Goal: Navigation & Orientation: Understand site structure

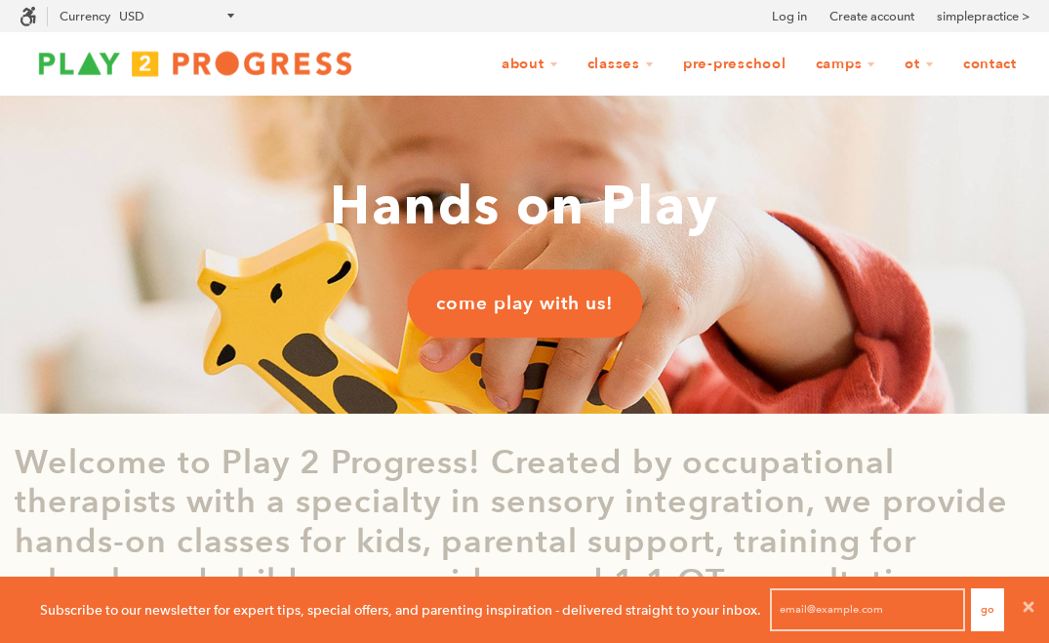
scroll to position [1, 1]
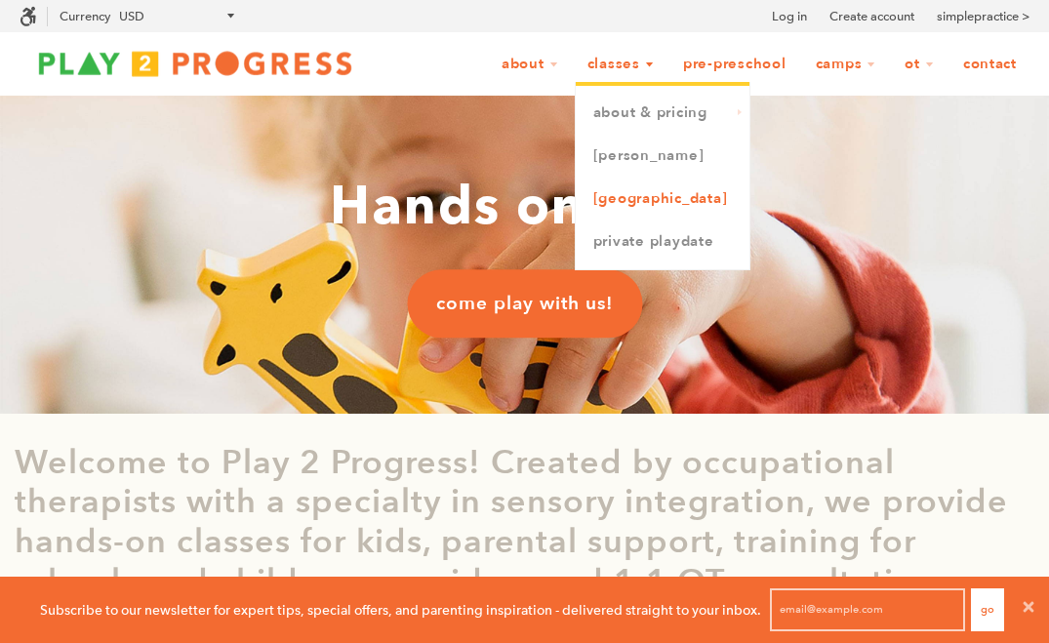
click at [640, 202] on link "[GEOGRAPHIC_DATA]" at bounding box center [663, 199] width 174 height 43
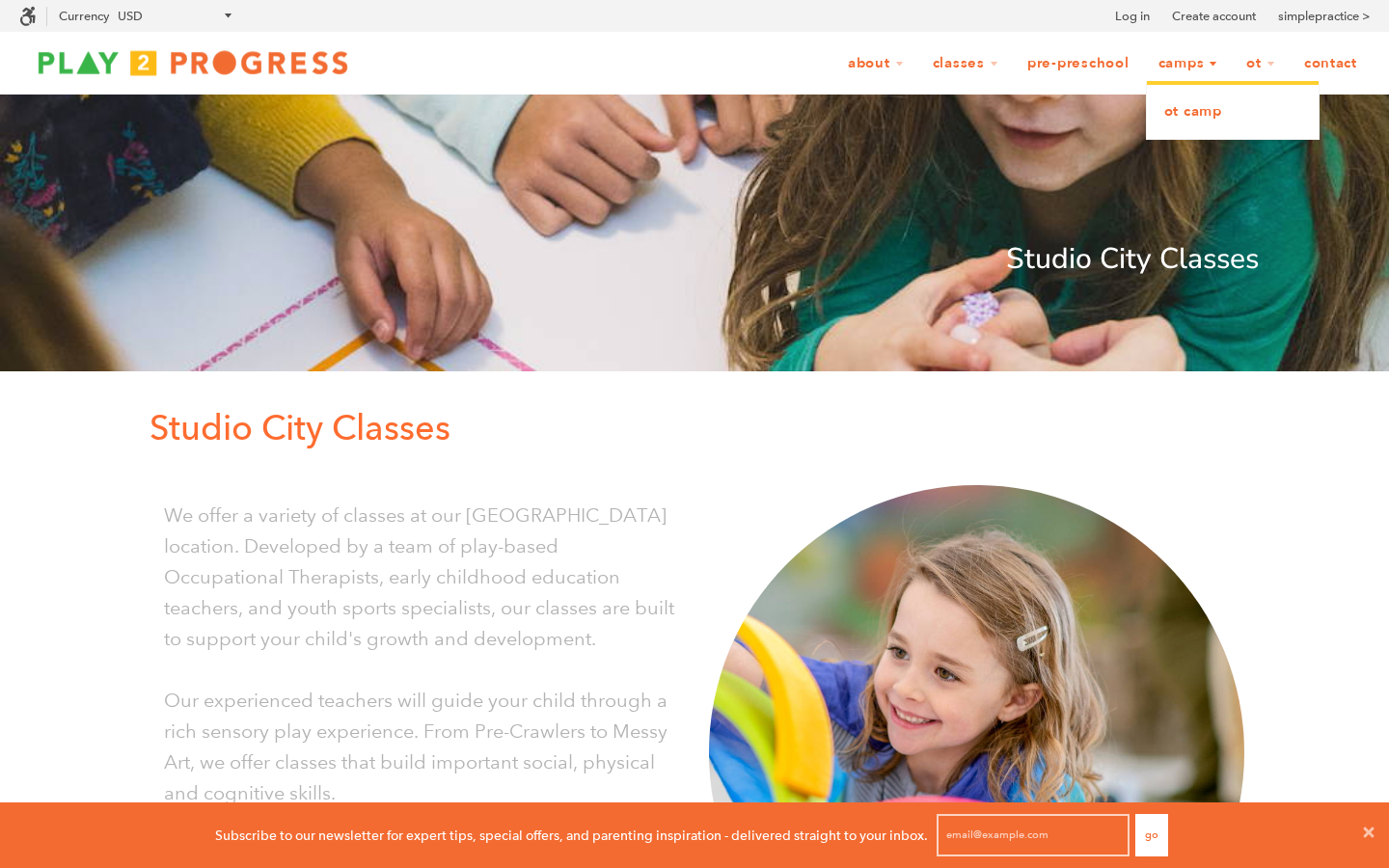
click at [1036, 116] on link "OT Camp" at bounding box center [1234, 112] width 172 height 43
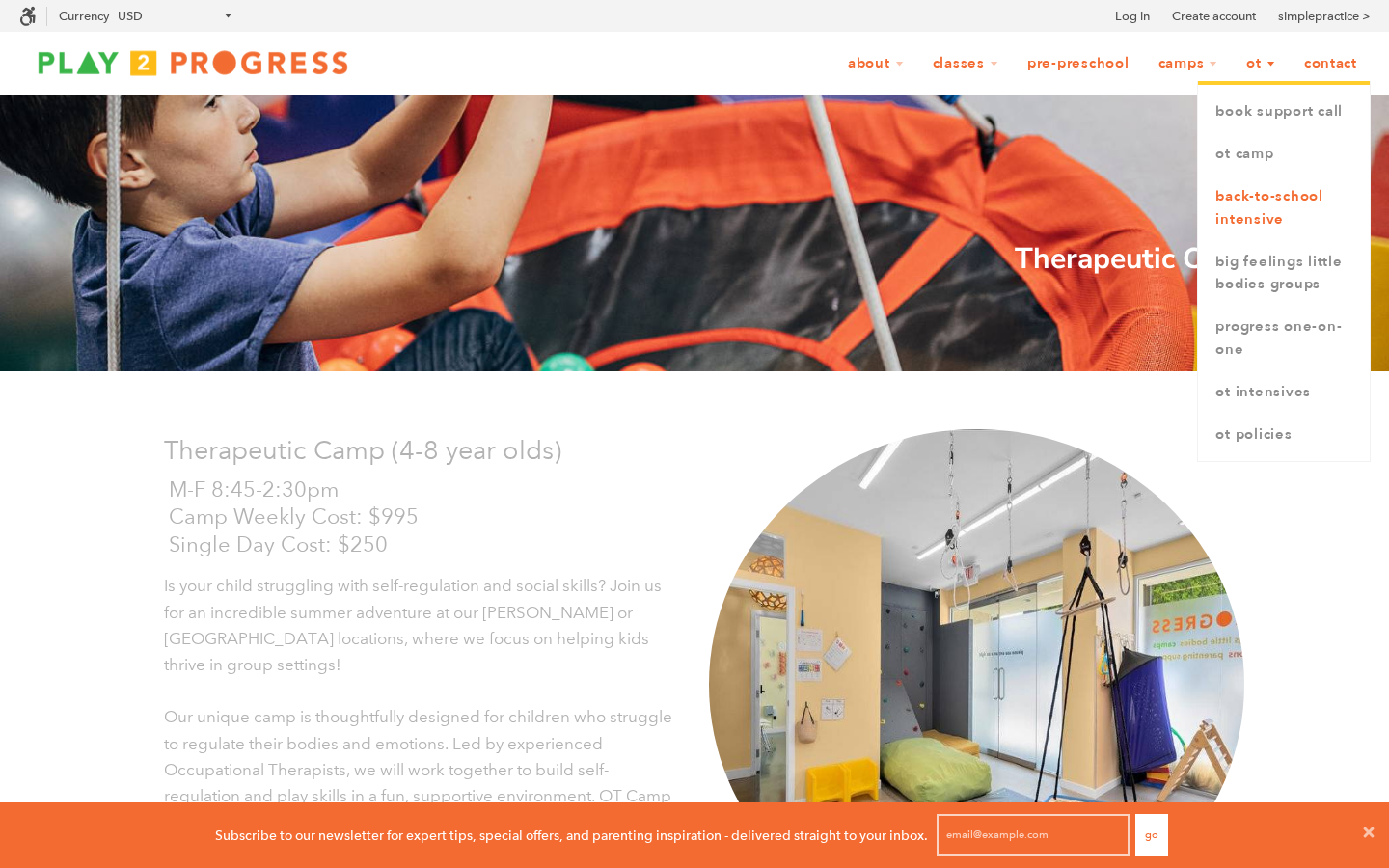
click at [1228, 202] on link "Back-to-School Intensive" at bounding box center [1284, 209] width 172 height 65
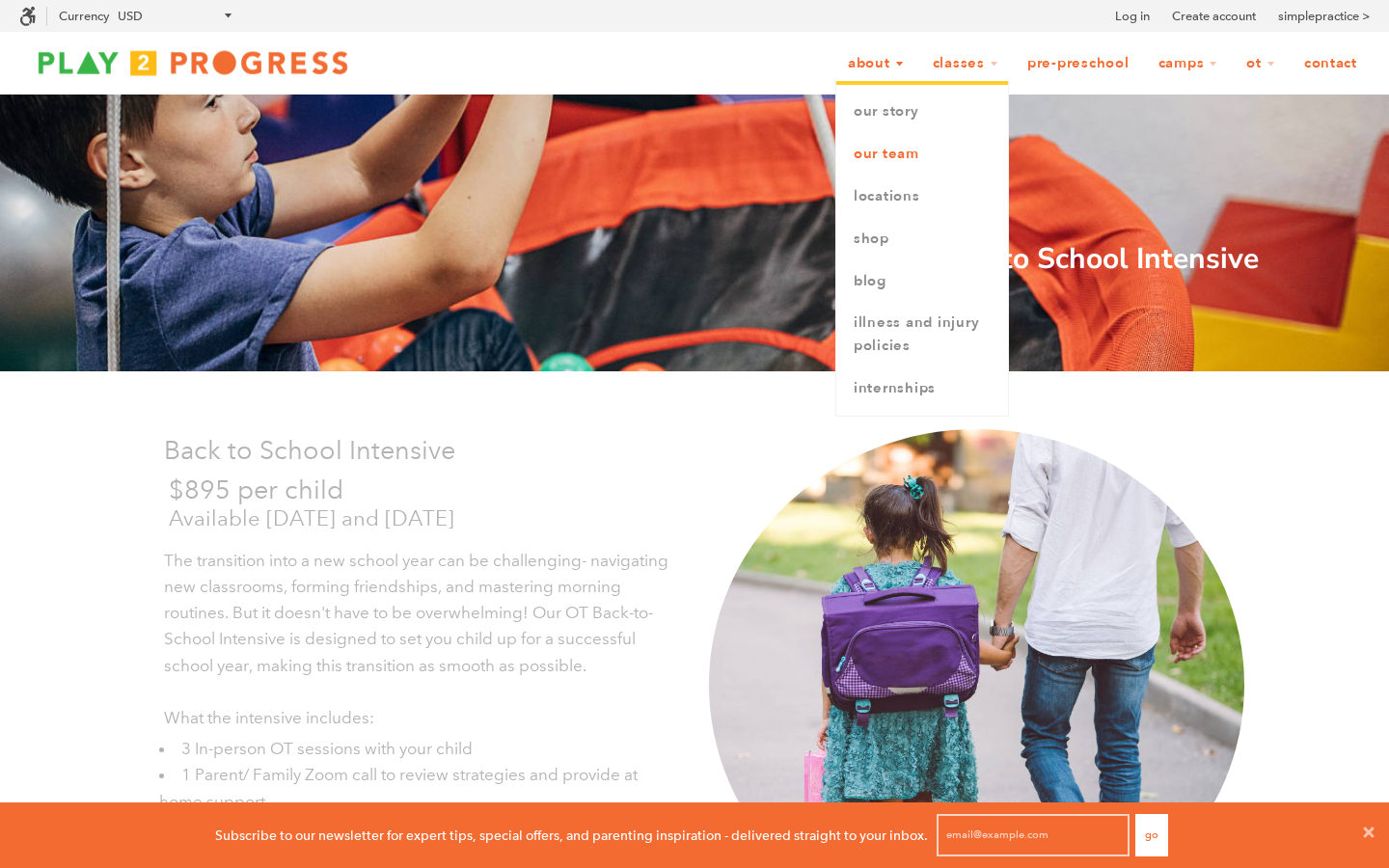
click at [913, 150] on link "Our Team" at bounding box center [922, 154] width 172 height 43
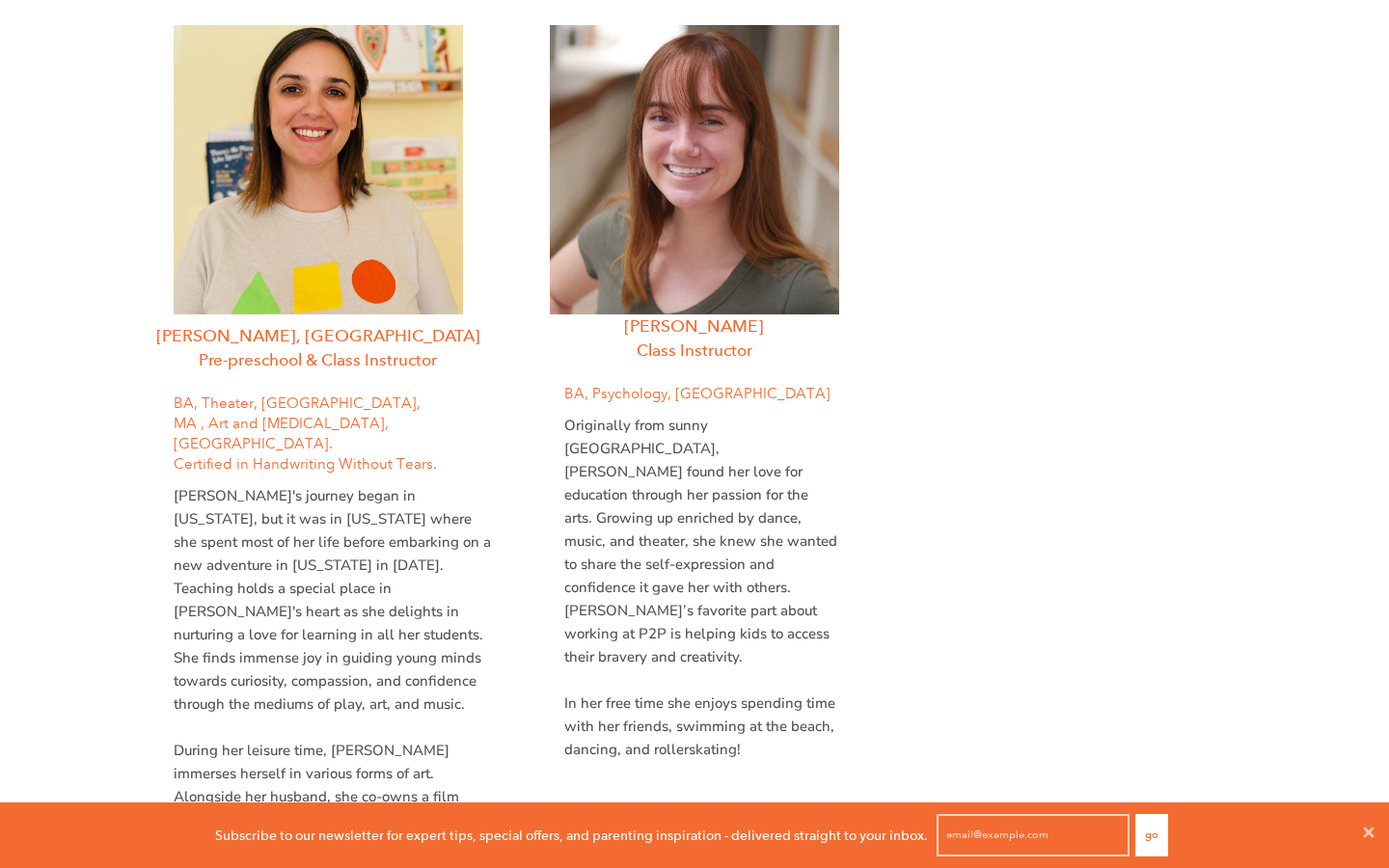
scroll to position [3705, 0]
